Goal: Task Accomplishment & Management: Complete application form

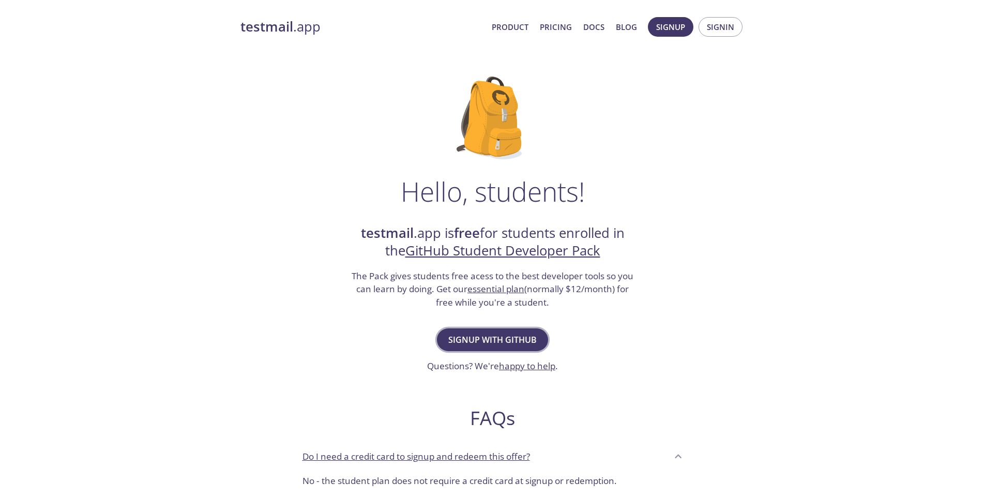
click at [504, 342] on span "Signup with GitHub" at bounding box center [492, 339] width 88 height 14
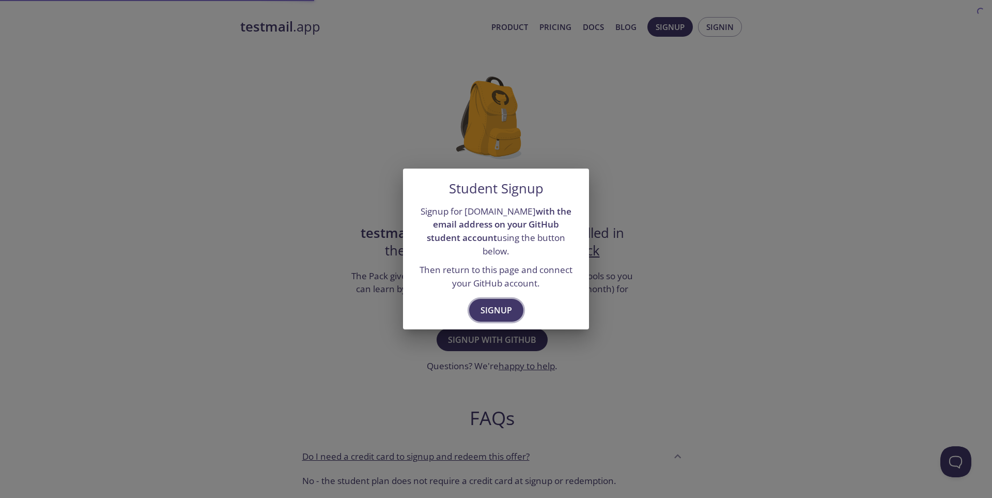
click at [492, 303] on span "Signup" at bounding box center [497, 310] width 32 height 14
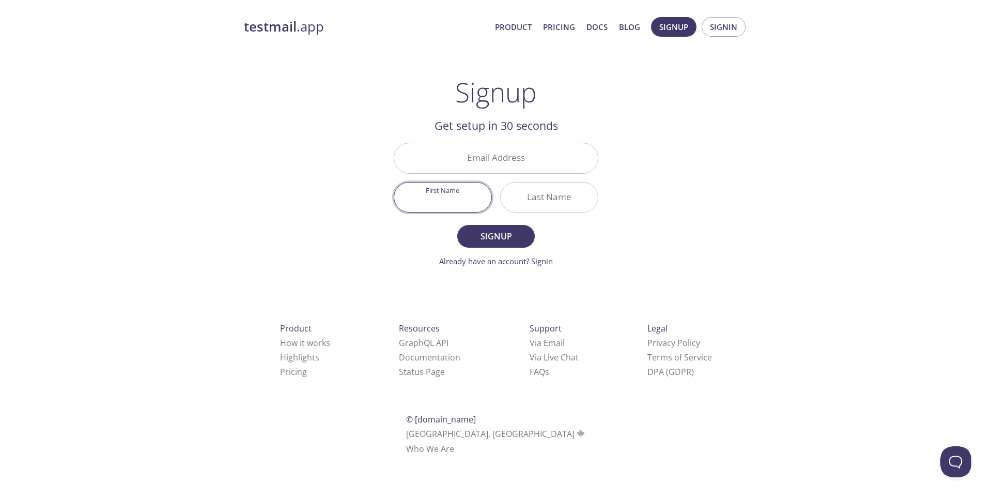
click at [446, 201] on input "First Name" at bounding box center [442, 196] width 97 height 29
click at [512, 157] on input "Email Address" at bounding box center [496, 157] width 204 height 29
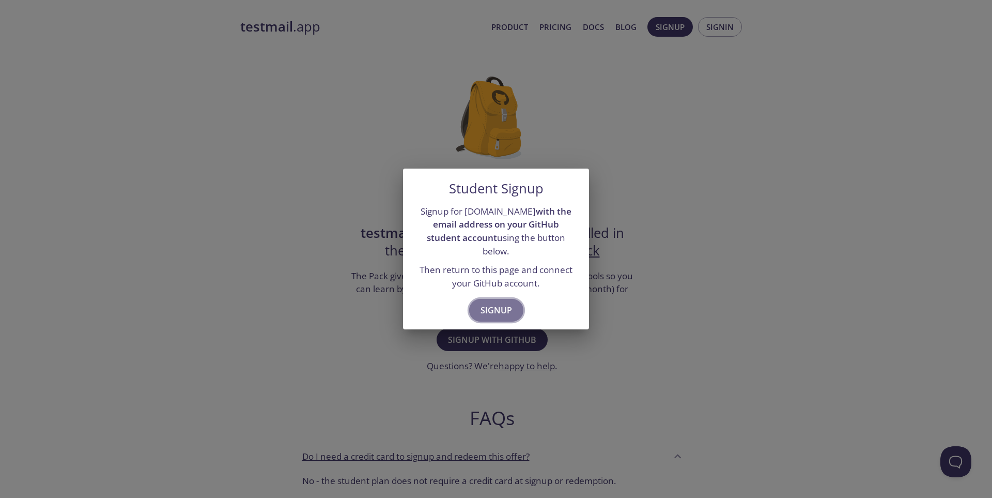
click at [502, 303] on span "Signup" at bounding box center [497, 310] width 32 height 14
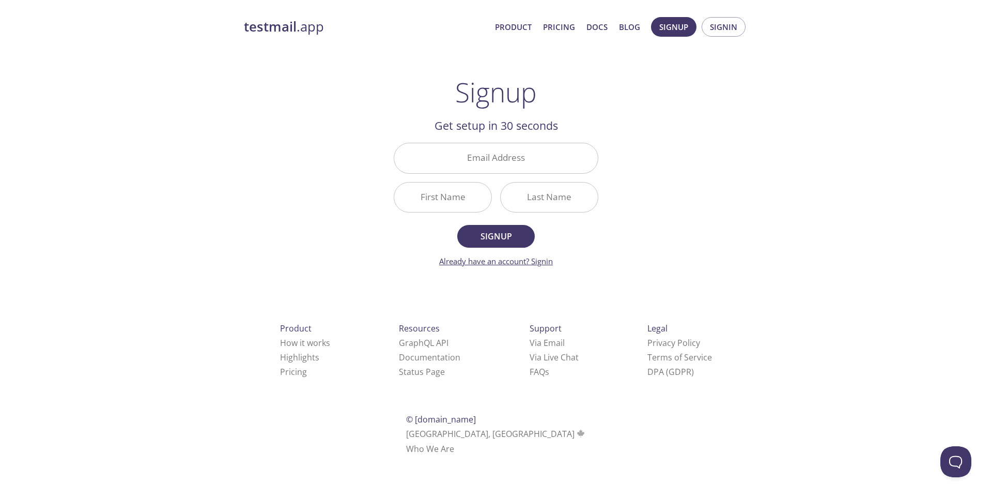
click at [547, 261] on link "Already have an account? Signin" at bounding box center [496, 261] width 114 height 10
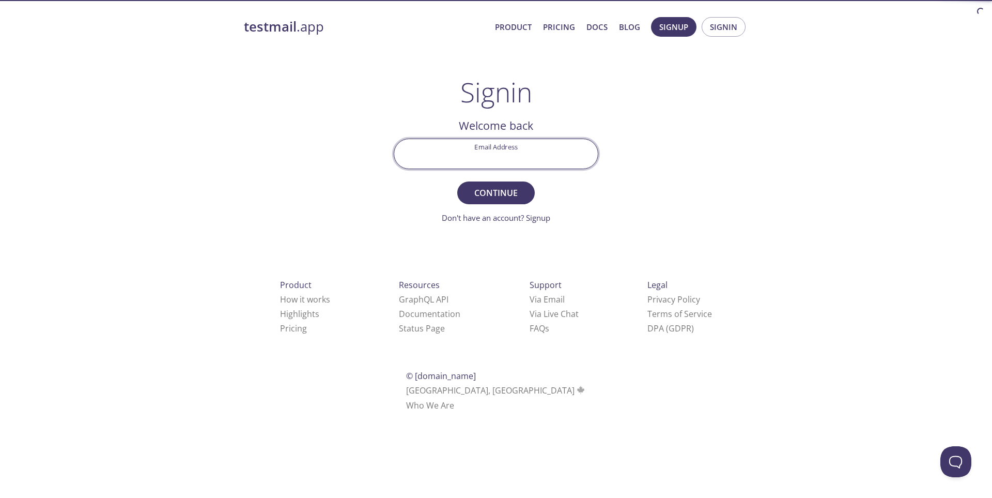
click at [487, 160] on input "Email Address" at bounding box center [496, 153] width 204 height 29
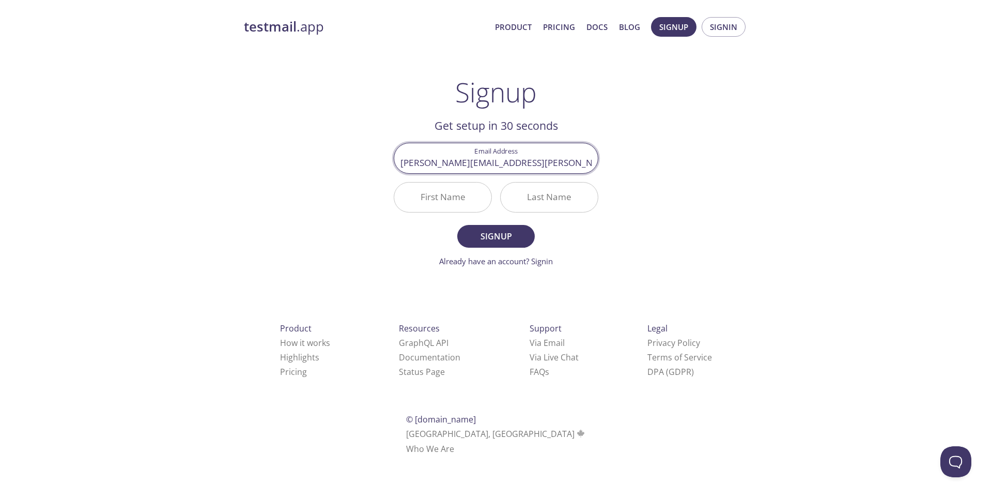
type input "[PERSON_NAME][EMAIL_ADDRESS][PERSON_NAME][DOMAIN_NAME]"
click at [420, 197] on input "First Name" at bounding box center [442, 196] width 97 height 29
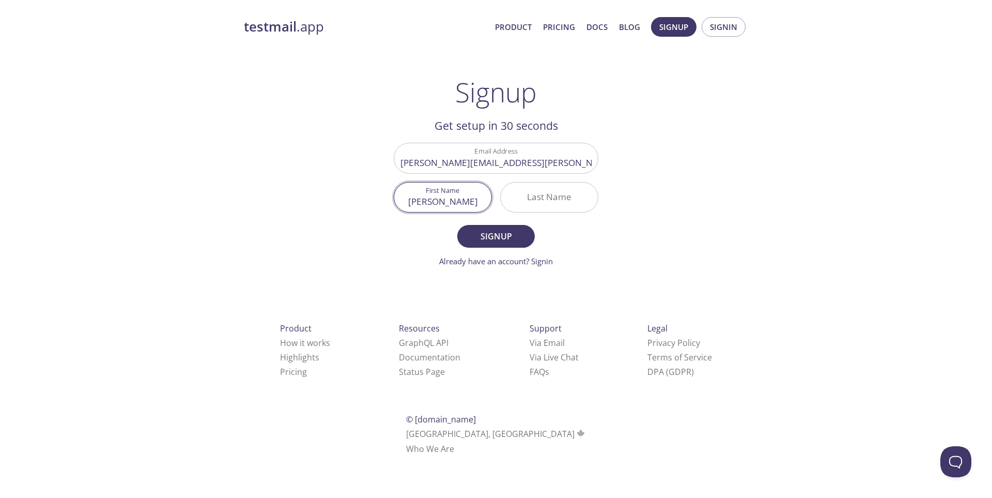
type input "[PERSON_NAME]"
click at [558, 189] on input "Last Name" at bounding box center [549, 196] width 97 height 29
type input "[PERSON_NAME]"
click at [527, 233] on button "Signup" at bounding box center [496, 236] width 78 height 23
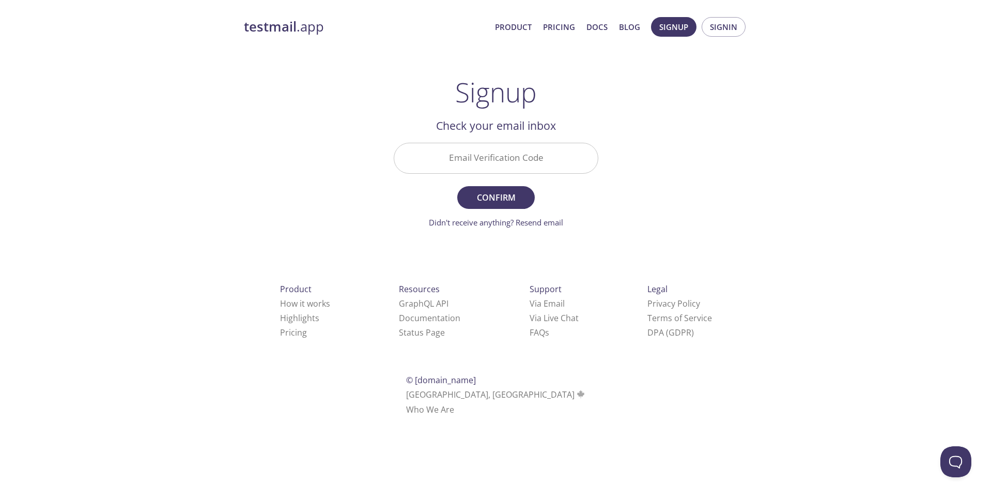
click at [491, 171] on input "Email Verification Code" at bounding box center [496, 157] width 204 height 29
paste input "6AXB7YQ"
type input "6AXB7YQ"
click at [502, 199] on span "Confirm" at bounding box center [496, 197] width 55 height 14
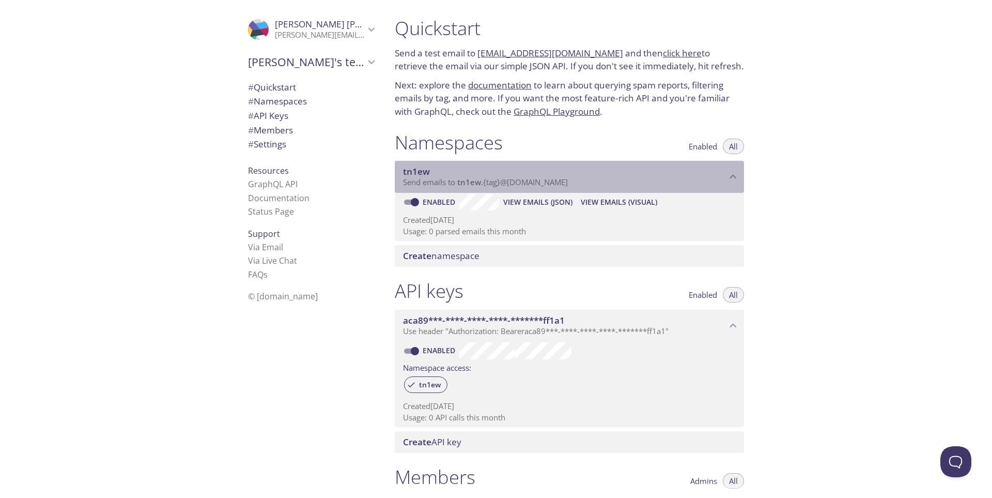
click at [547, 185] on span "Send emails to tn1ew . {tag} @[DOMAIN_NAME]" at bounding box center [485, 182] width 165 height 10
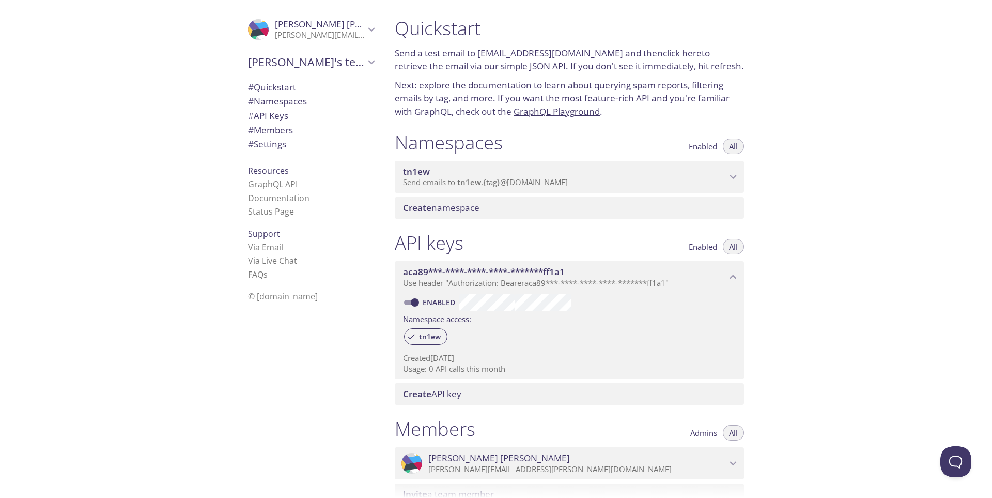
click at [547, 185] on span "Send emails to tn1ew . {tag} @[DOMAIN_NAME]" at bounding box center [485, 182] width 165 height 10
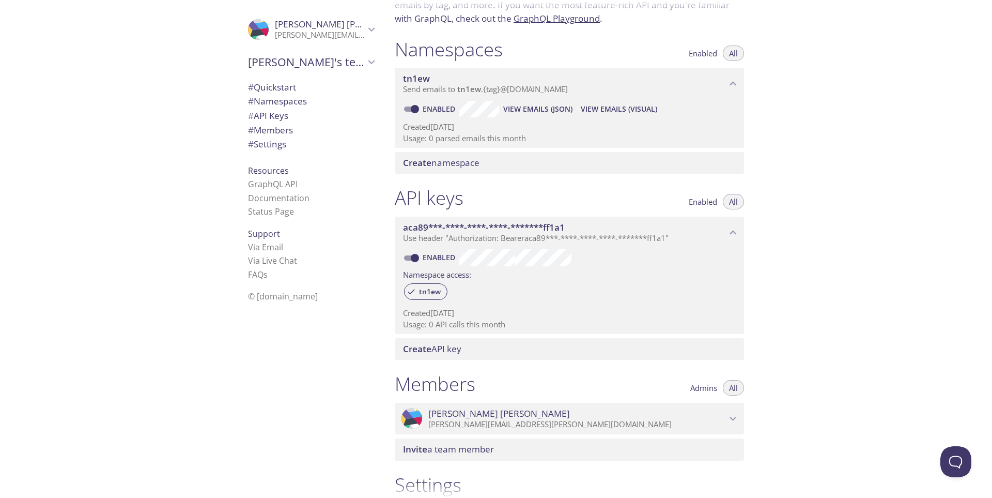
scroll to position [103, 0]
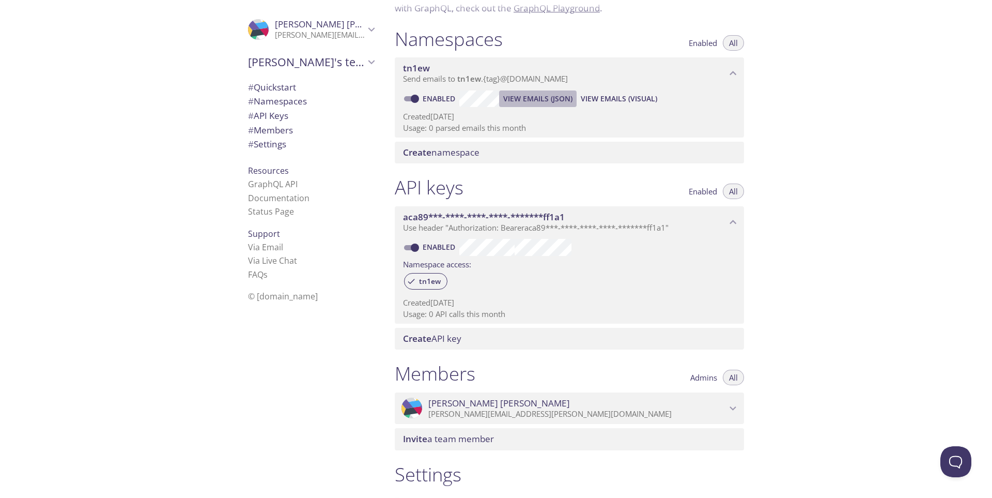
click at [537, 97] on span "View Emails (JSON)" at bounding box center [537, 99] width 69 height 12
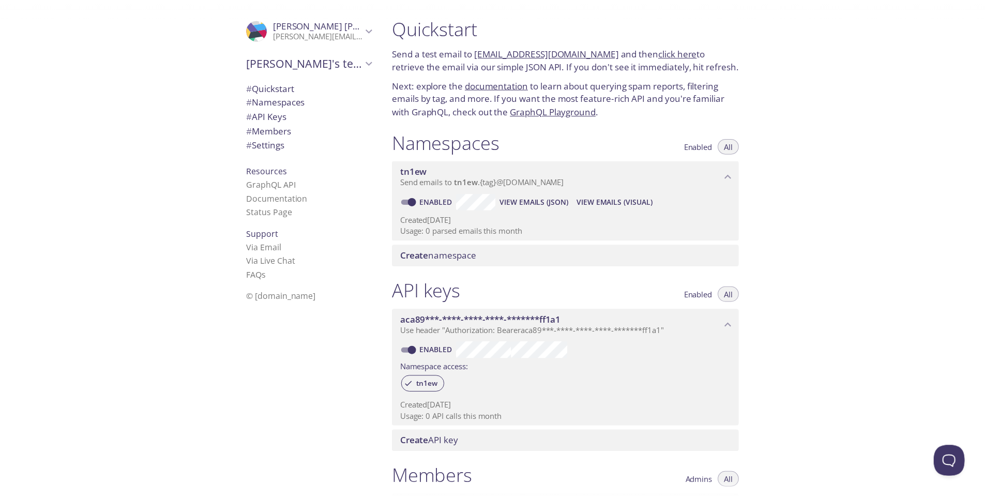
scroll to position [0, 0]
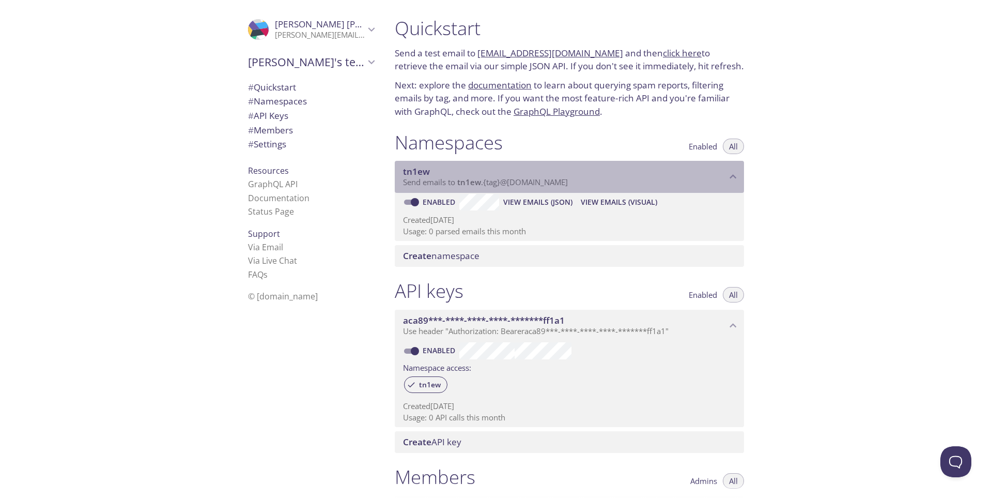
click at [457, 175] on span "tn1ew" at bounding box center [565, 171] width 324 height 11
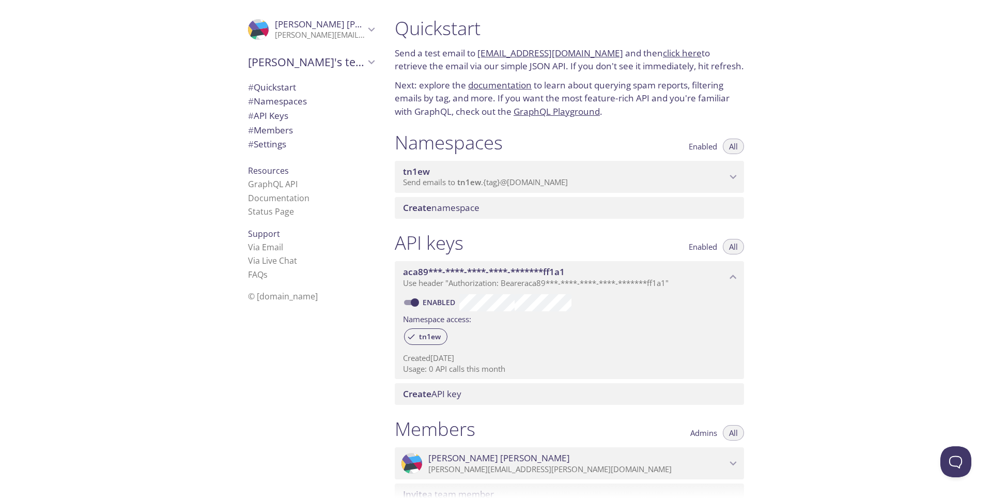
click at [457, 175] on span "tn1ew" at bounding box center [565, 171] width 324 height 11
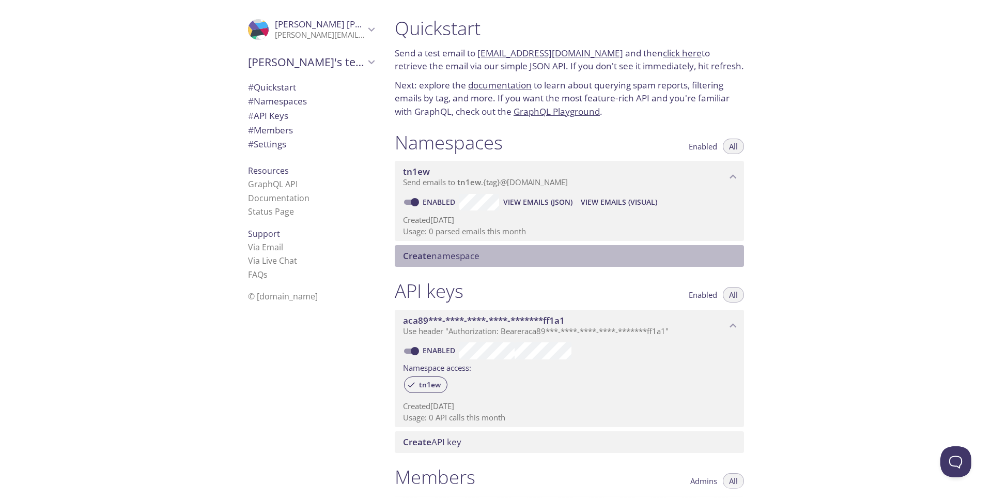
click at [440, 259] on span "Create namespace" at bounding box center [441, 256] width 77 height 12
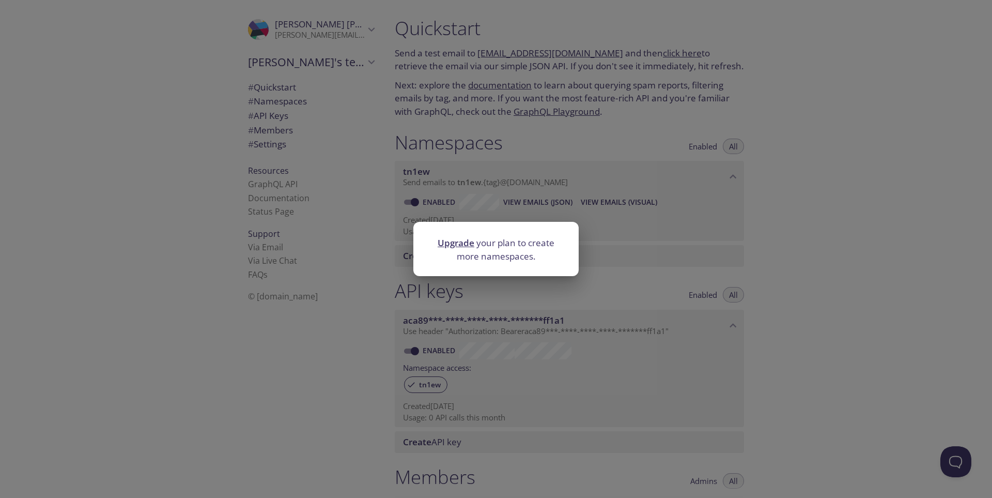
click at [460, 243] on link "Upgrade" at bounding box center [456, 243] width 37 height 12
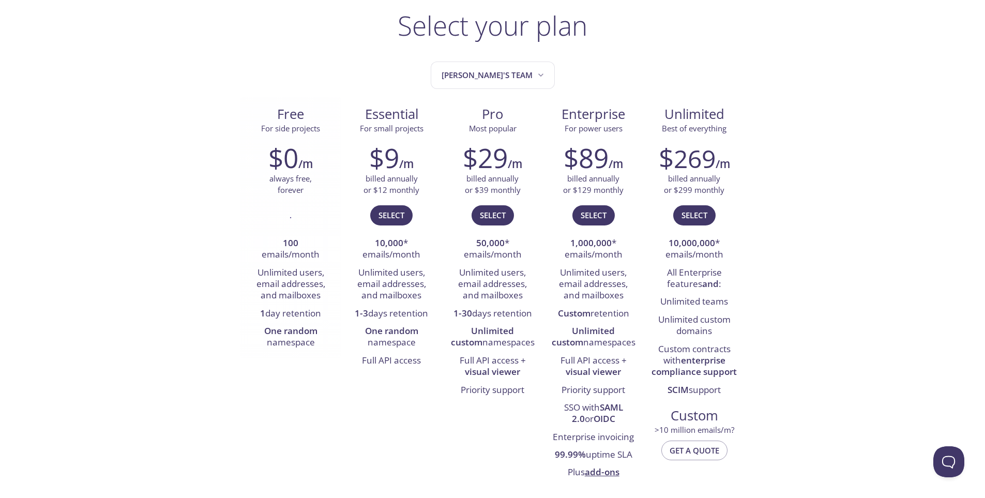
scroll to position [207, 0]
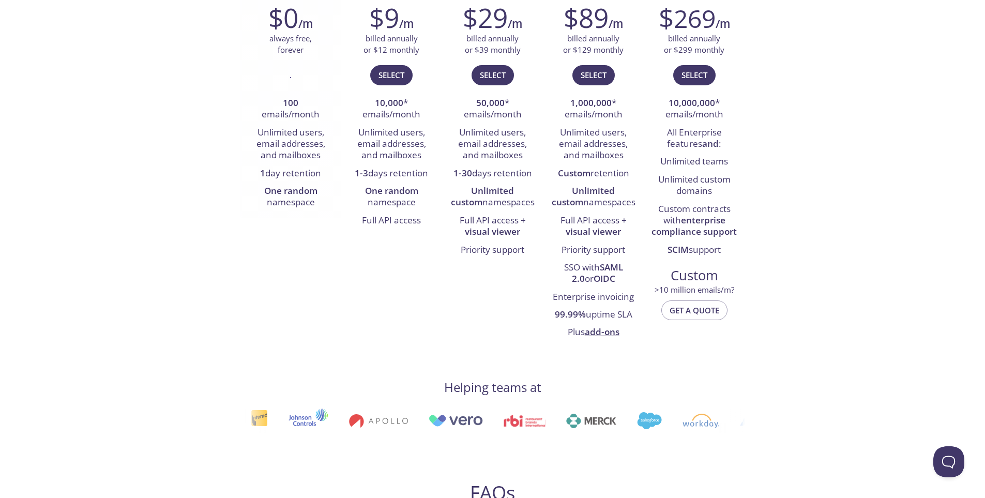
click at [279, 143] on li "Unlimited users, email addresses, and mailboxes" at bounding box center [290, 144] width 85 height 41
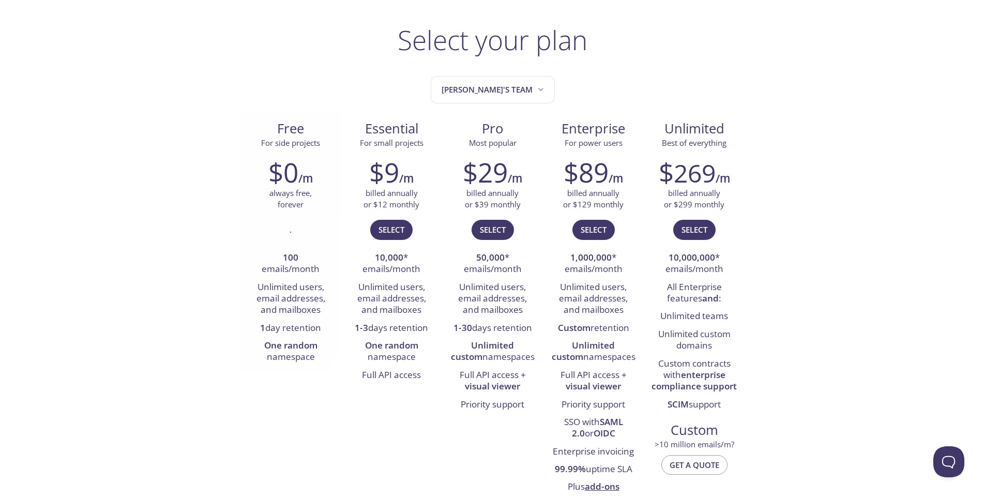
scroll to position [52, 0]
click at [290, 205] on p "always free, forever" at bounding box center [290, 199] width 42 height 22
click at [285, 268] on li "100 emails/month" at bounding box center [290, 264] width 85 height 29
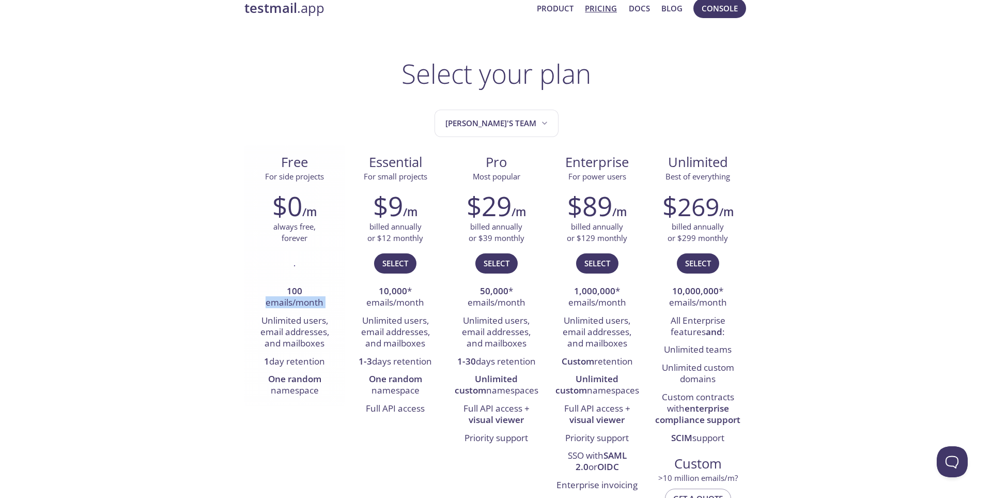
scroll to position [0, 0]
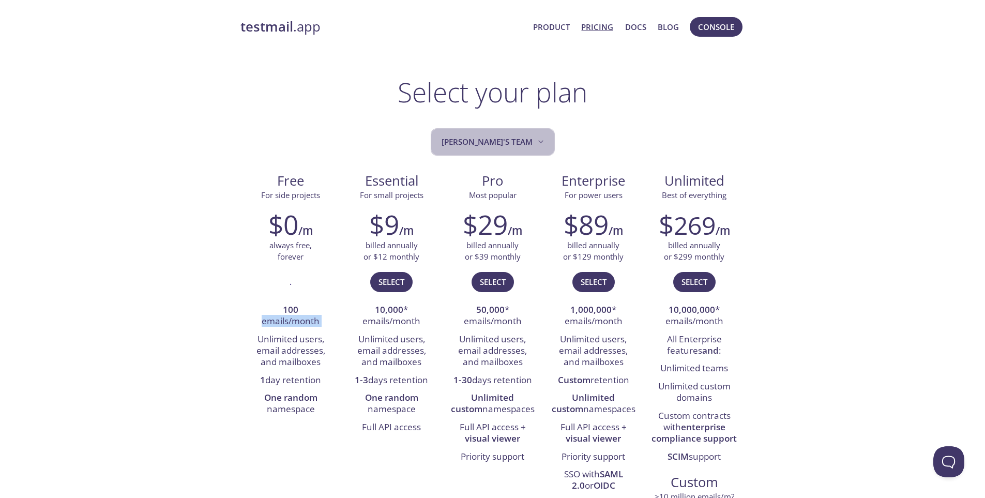
click at [510, 147] on span "[PERSON_NAME]'s team" at bounding box center [493, 142] width 104 height 14
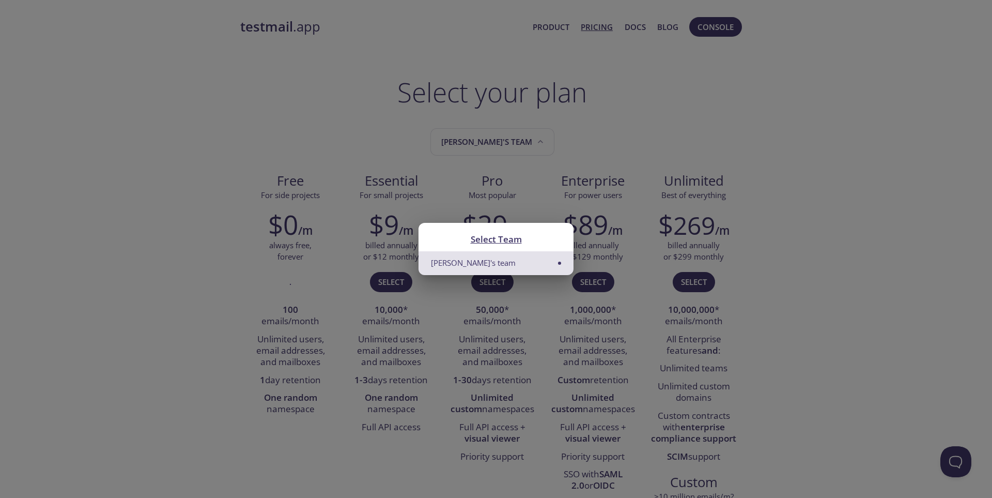
click at [213, 227] on div "Select Team [PERSON_NAME]'s team" at bounding box center [496, 249] width 992 height 498
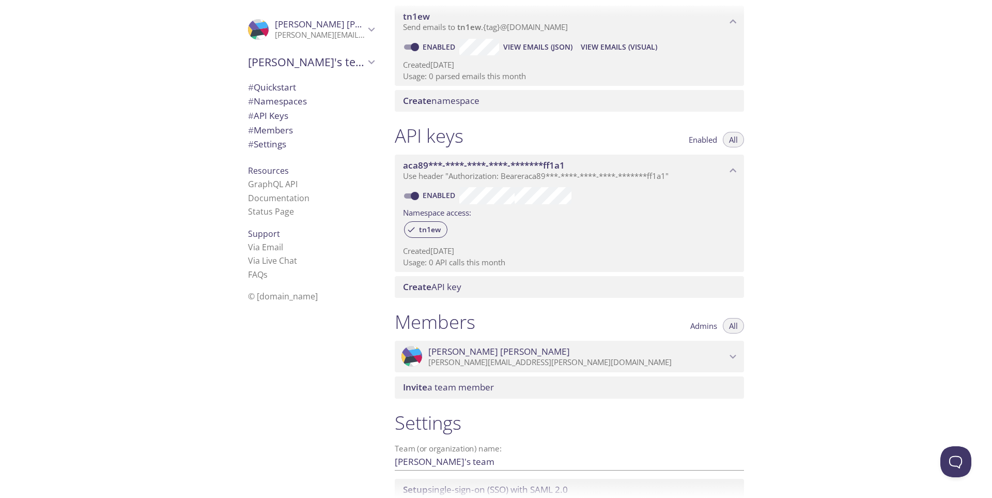
scroll to position [237, 0]
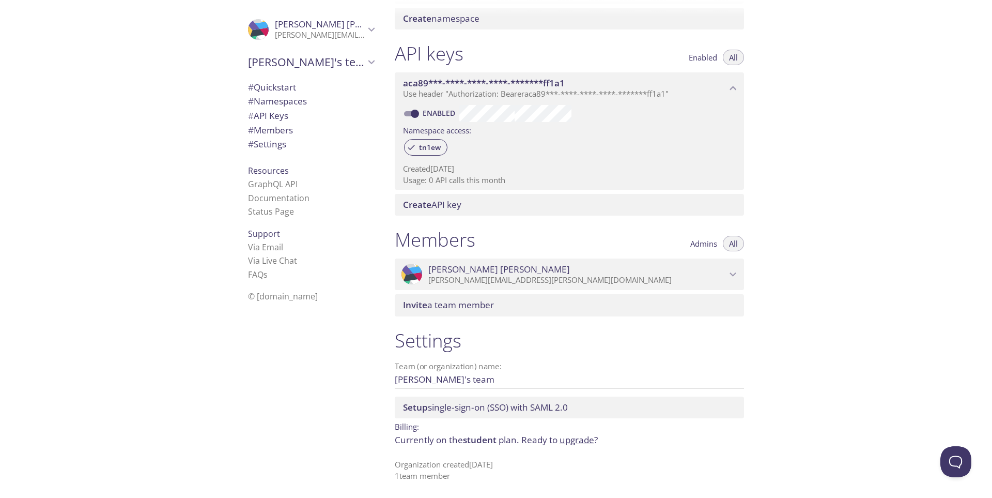
click at [422, 384] on input "[PERSON_NAME]'s team" at bounding box center [553, 379] width 316 height 17
click at [491, 436] on span "student" at bounding box center [480, 440] width 34 height 12
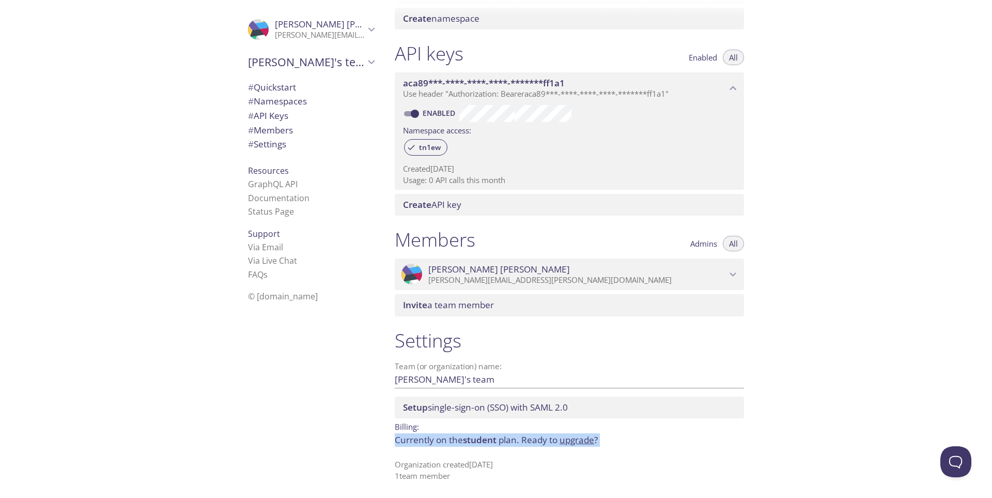
click at [504, 438] on p "Currently on the student plan. Ready to upgrade ?" at bounding box center [569, 439] width 349 height 13
click at [442, 409] on span "Setup single-sign-on (SSO) with [PERSON_NAME] 2.0" at bounding box center [485, 407] width 165 height 12
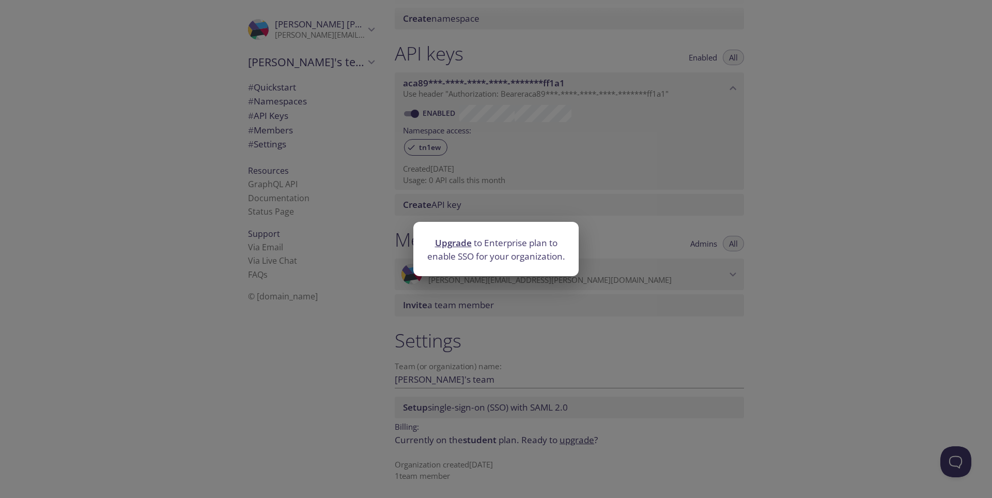
click at [362, 323] on div "Upgrade to Enterprise plan to enable SSO for your organization." at bounding box center [496, 249] width 992 height 498
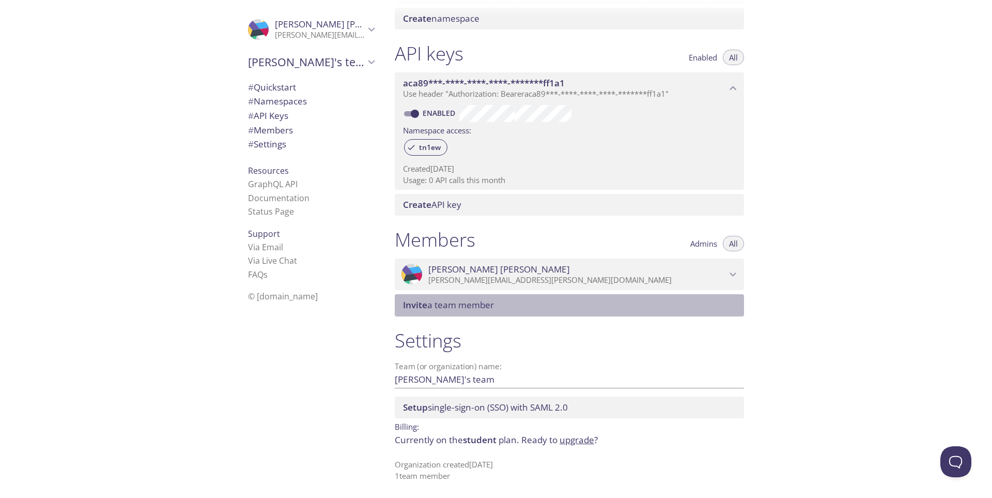
click at [501, 301] on span "Invite a team member" at bounding box center [571, 304] width 337 height 11
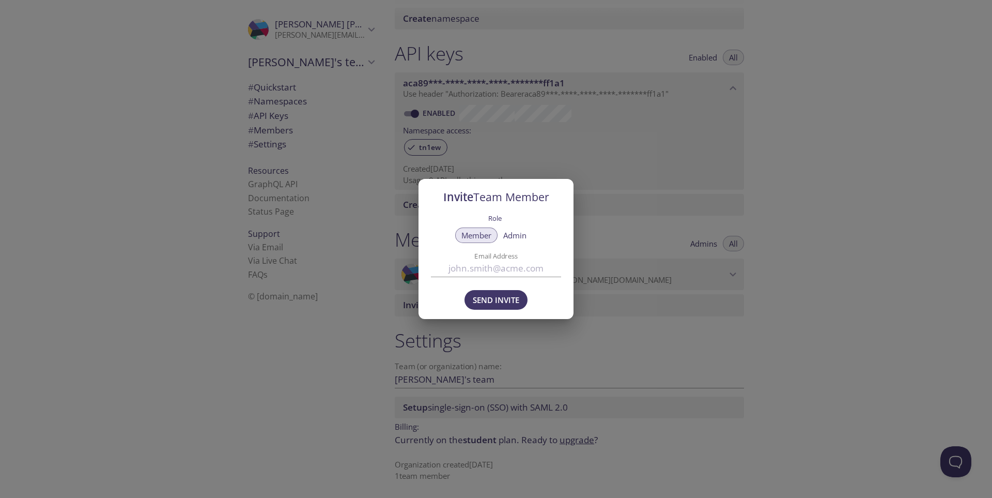
click at [344, 313] on div "Invite Team Member Role Member Admin Email Address Send Invite" at bounding box center [496, 249] width 992 height 498
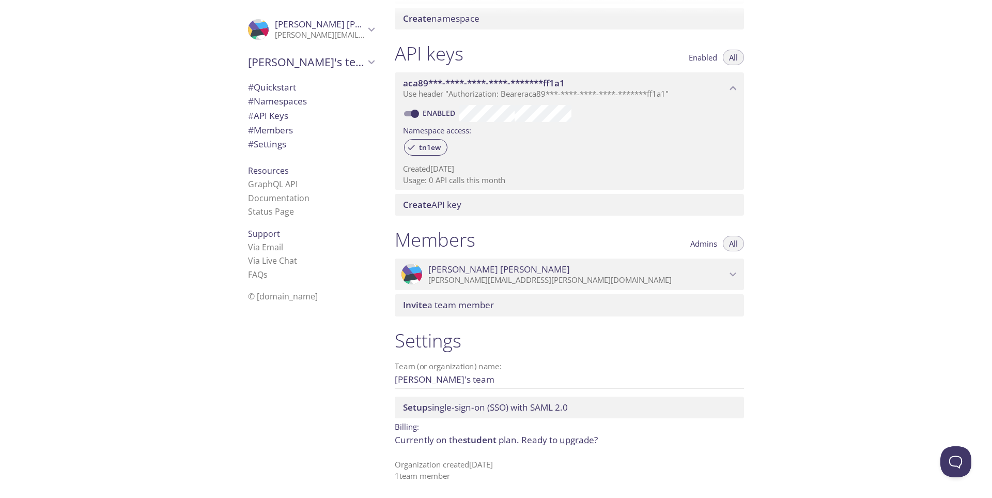
scroll to position [186, 0]
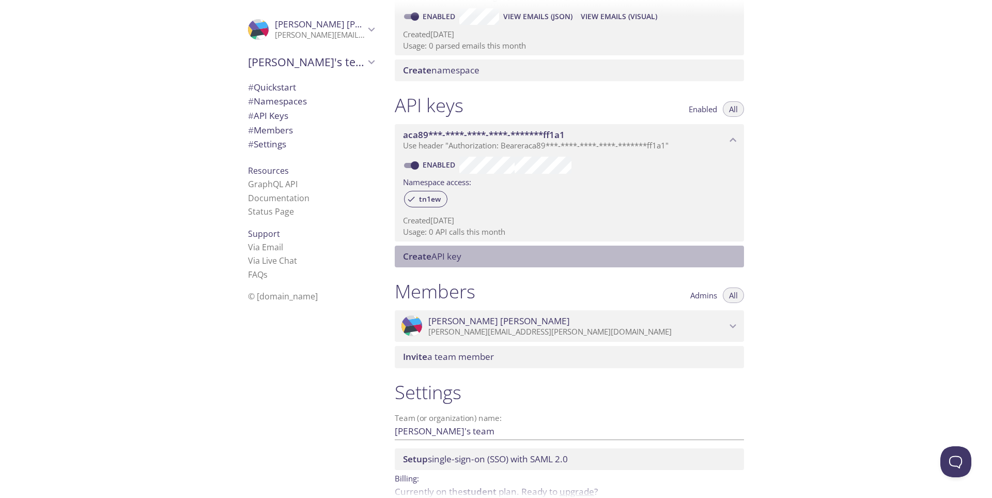
click at [461, 251] on span "Create API key" at bounding box center [432, 256] width 58 height 12
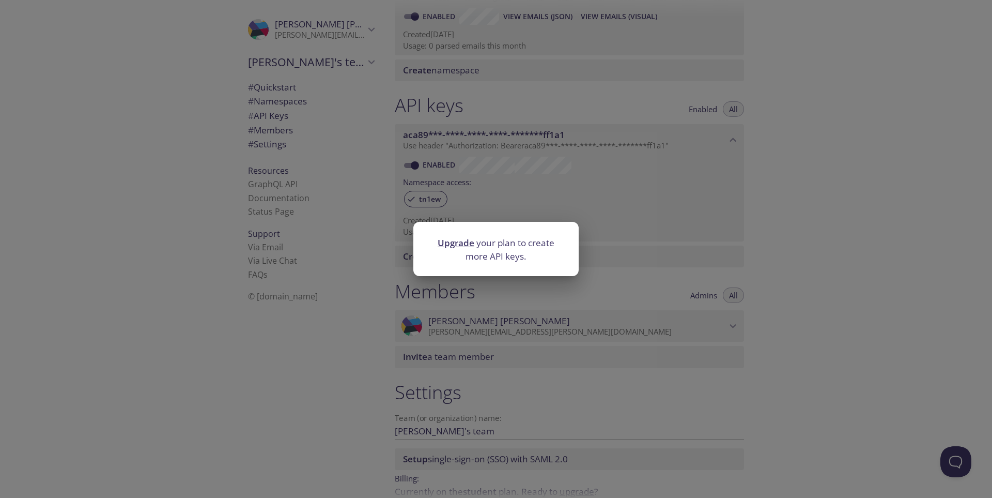
click at [360, 273] on div "Upgrade your plan to create more API keys." at bounding box center [496, 249] width 992 height 498
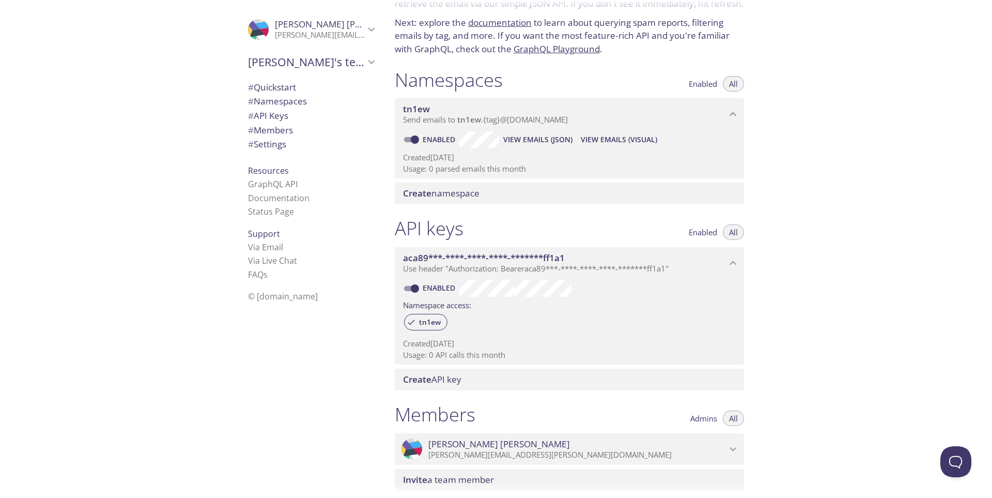
scroll to position [30, 0]
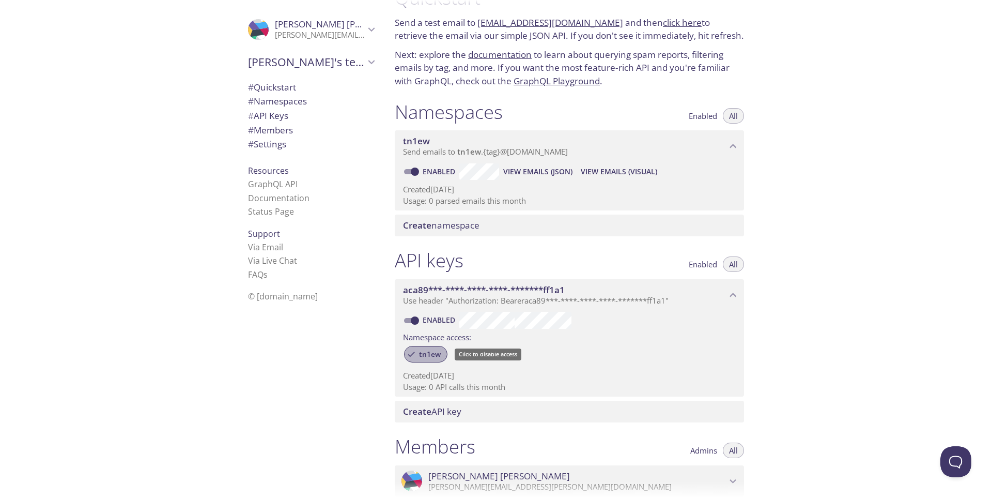
click at [432, 349] on div "tn1ew" at bounding box center [425, 354] width 43 height 17
click at [418, 358] on span "tn1ew" at bounding box center [430, 353] width 34 height 9
click at [452, 332] on label "Namespace access:" at bounding box center [437, 336] width 68 height 15
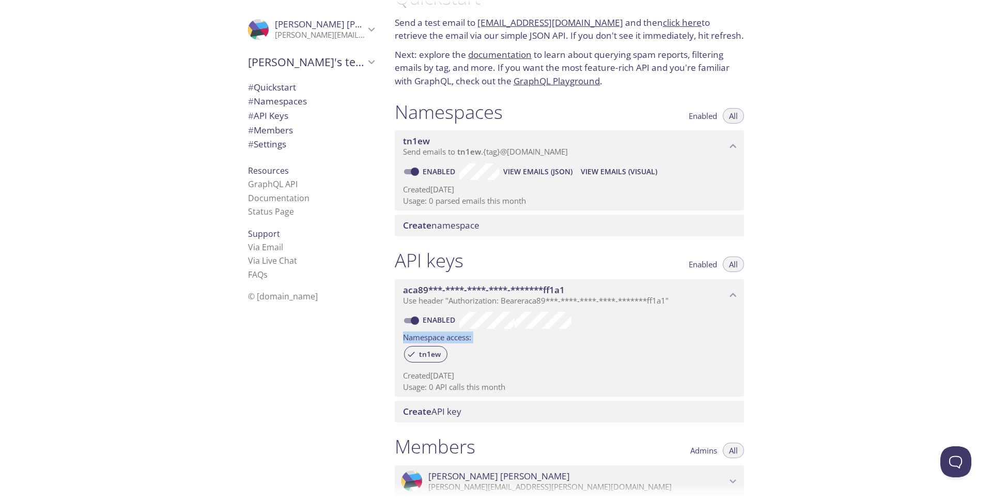
scroll to position [0, 0]
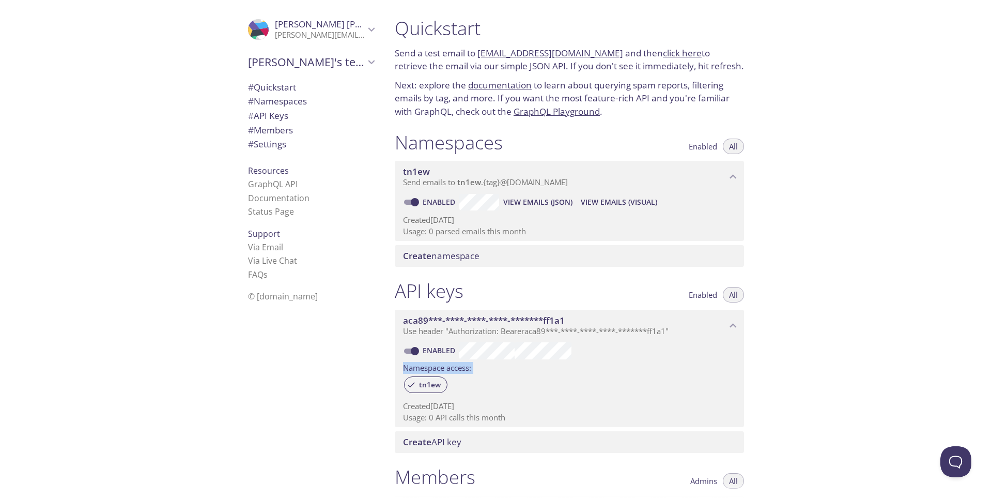
click at [611, 200] on span "View Emails (Visual)" at bounding box center [619, 202] width 77 height 12
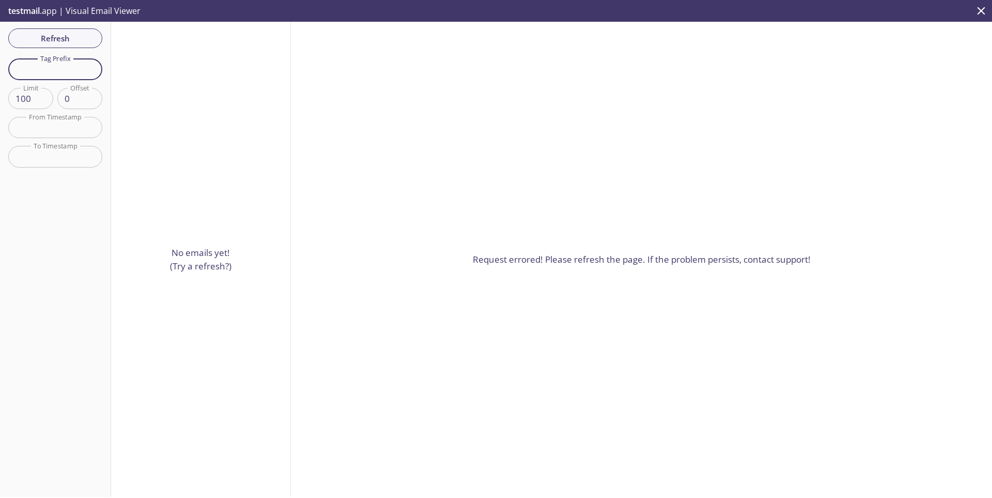
click at [76, 78] on input "text" at bounding box center [55, 68] width 94 height 21
drag, startPoint x: 75, startPoint y: 78, endPoint x: 83, endPoint y: 82, distance: 8.8
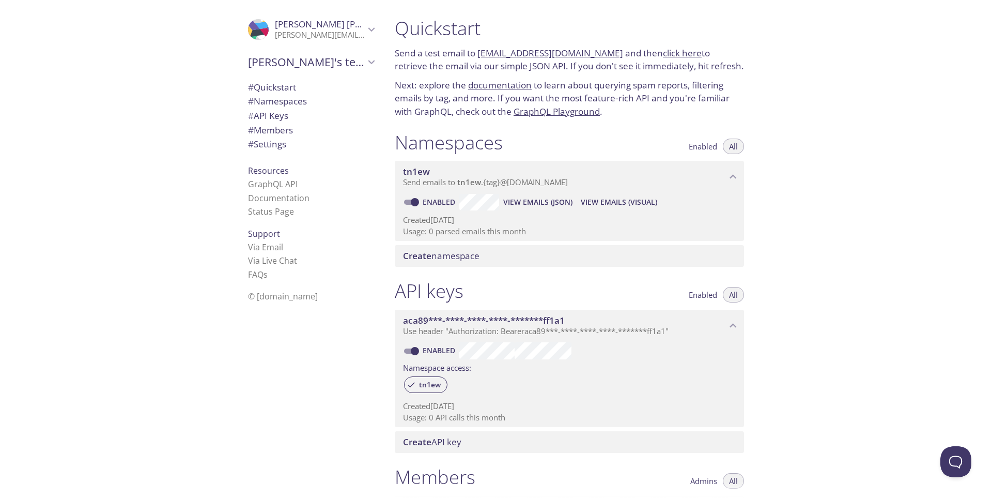
click at [562, 178] on span "Send emails to tn1ew . {tag} @[DOMAIN_NAME]" at bounding box center [485, 182] width 165 height 10
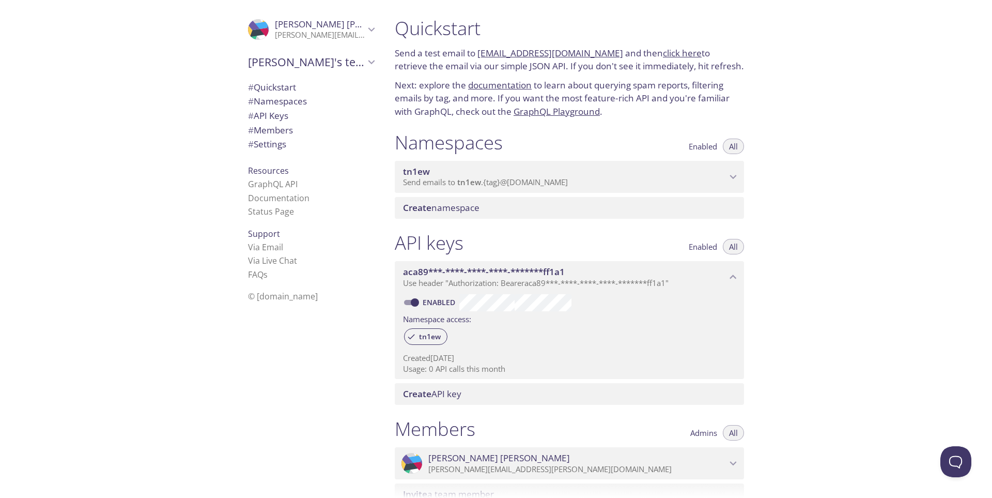
click at [564, 179] on span "Send emails to tn1ew . {tag} @[DOMAIN_NAME]" at bounding box center [485, 182] width 165 height 10
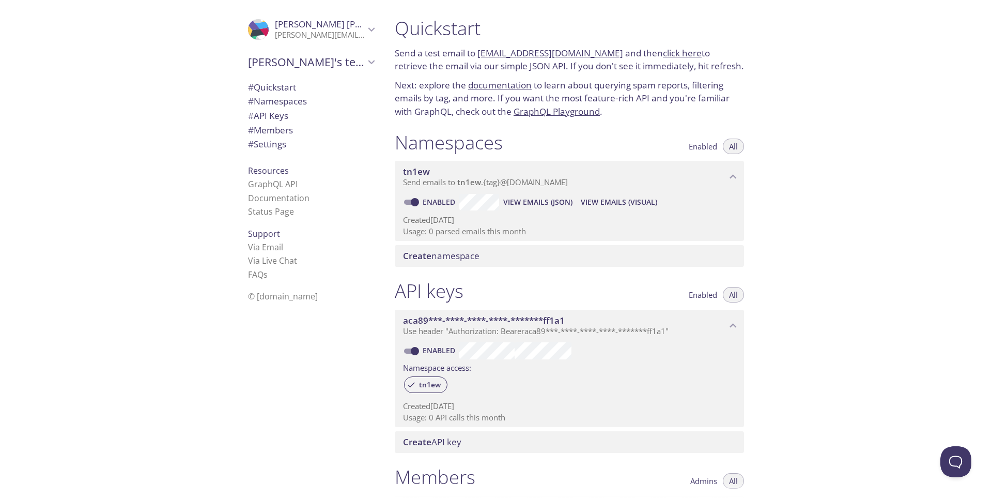
click at [291, 91] on span "# Quickstart" at bounding box center [311, 87] width 126 height 13
click at [292, 99] on span "# Namespaces" at bounding box center [277, 101] width 59 height 12
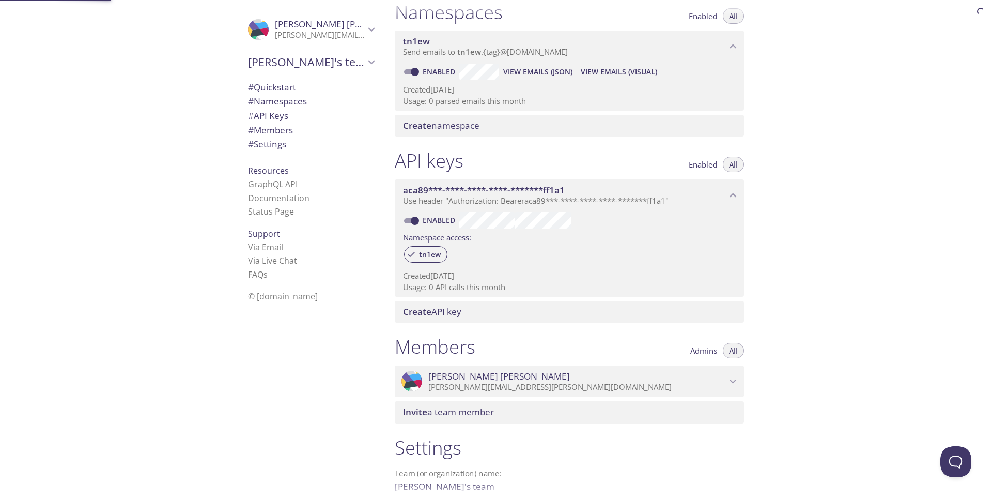
scroll to position [131, 0]
click at [450, 126] on span "Create namespace" at bounding box center [441, 125] width 77 height 12
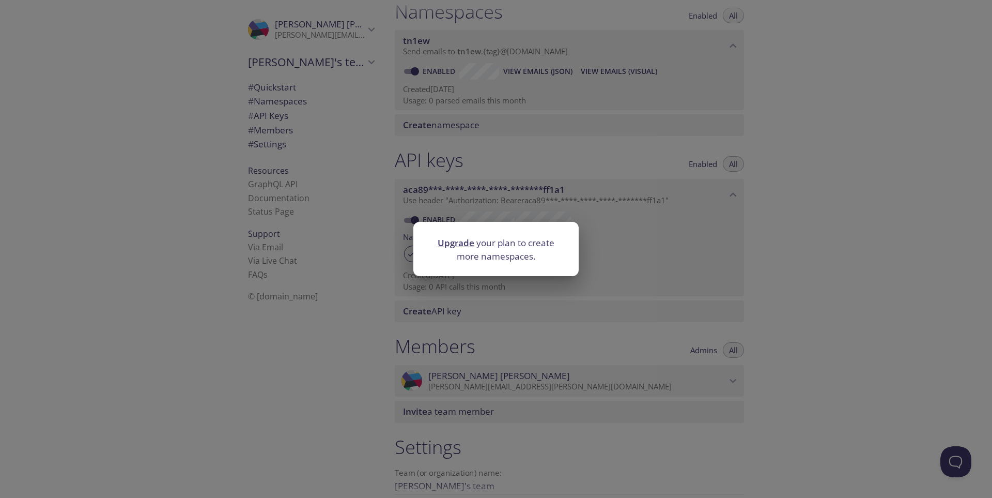
click at [390, 149] on div "Upgrade your plan to create more namespaces." at bounding box center [496, 249] width 992 height 498
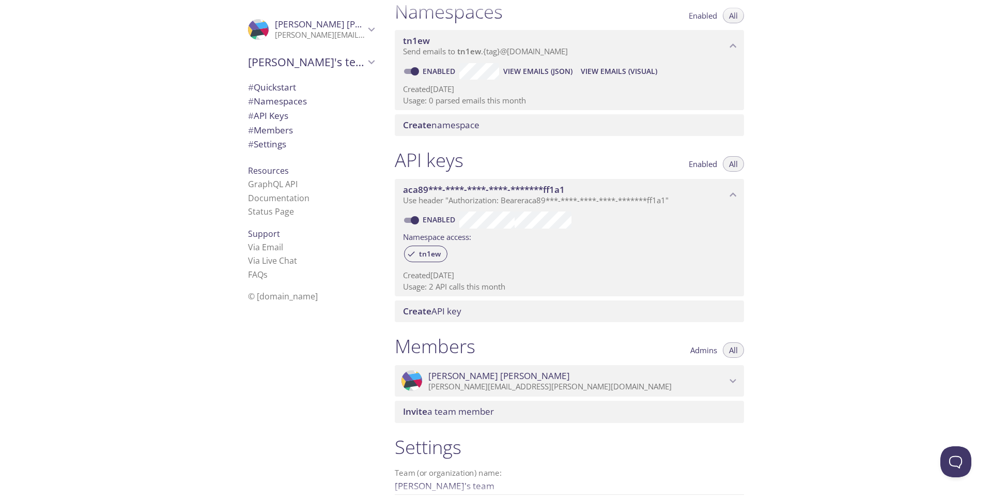
scroll to position [0, 0]
